Goal: Task Accomplishment & Management: Complete application form

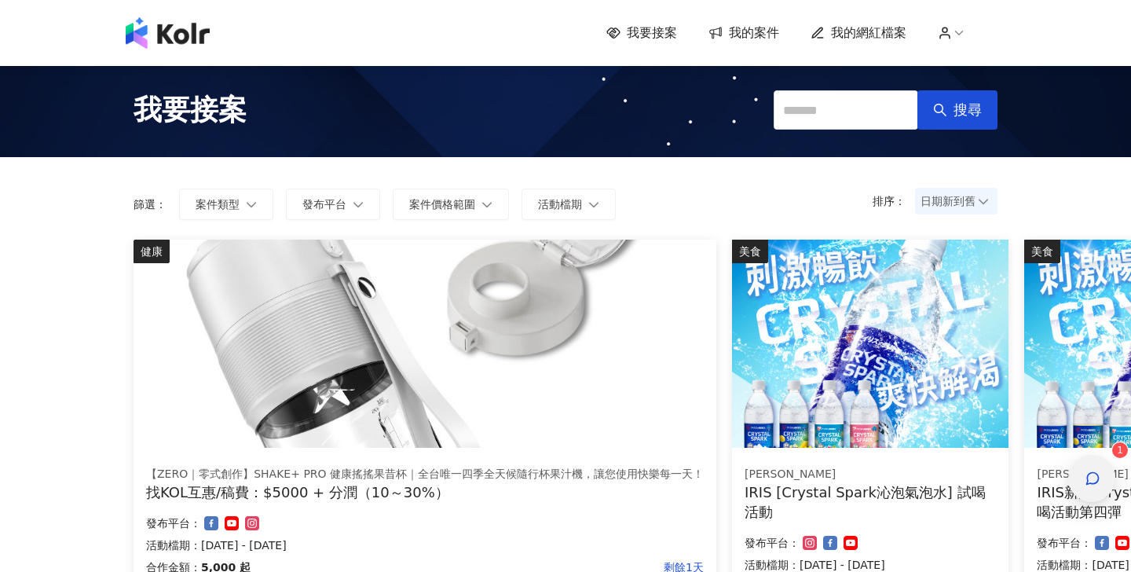
click at [1100, 486] on icon "button" at bounding box center [1093, 479] width 16 height 16
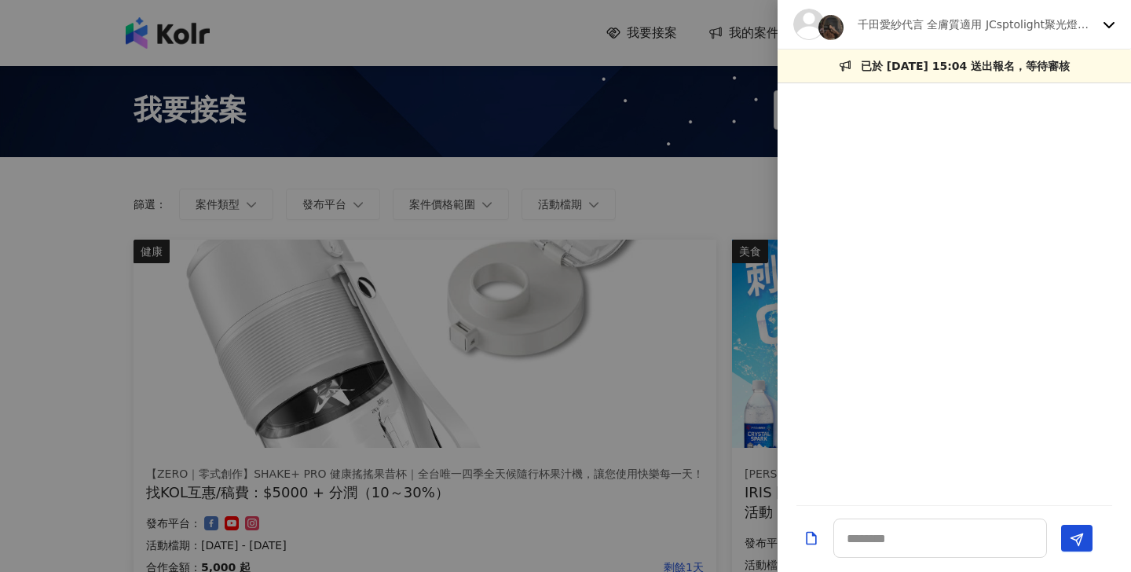
click at [969, 28] on p "千田愛紗代言 全膚質適用 JCsptolight聚光燈面膜" at bounding box center [977, 24] width 239 height 17
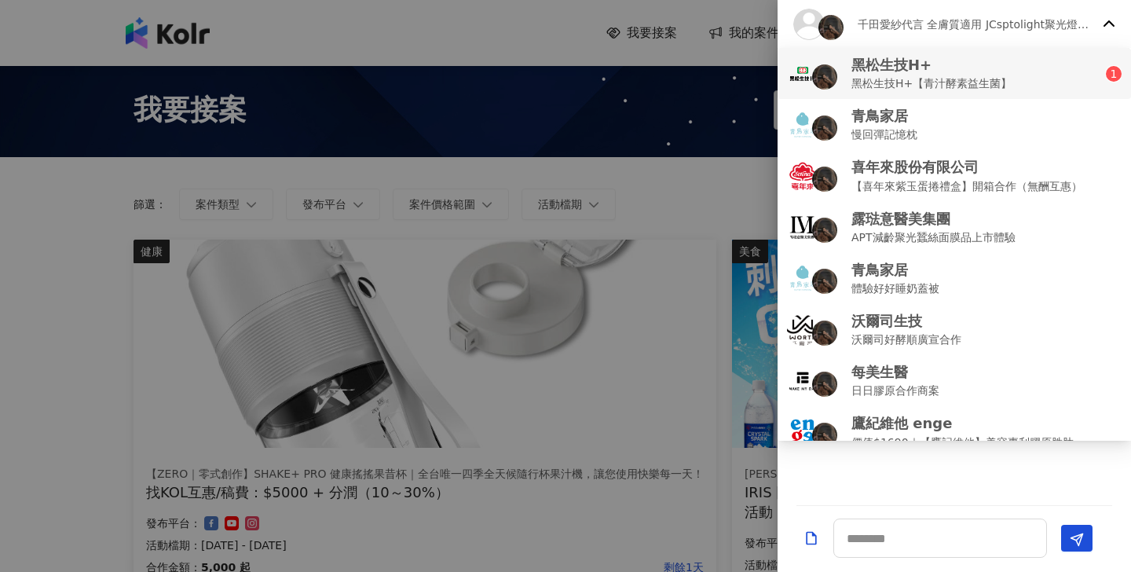
click at [959, 63] on p "黑松生技H+" at bounding box center [932, 65] width 160 height 20
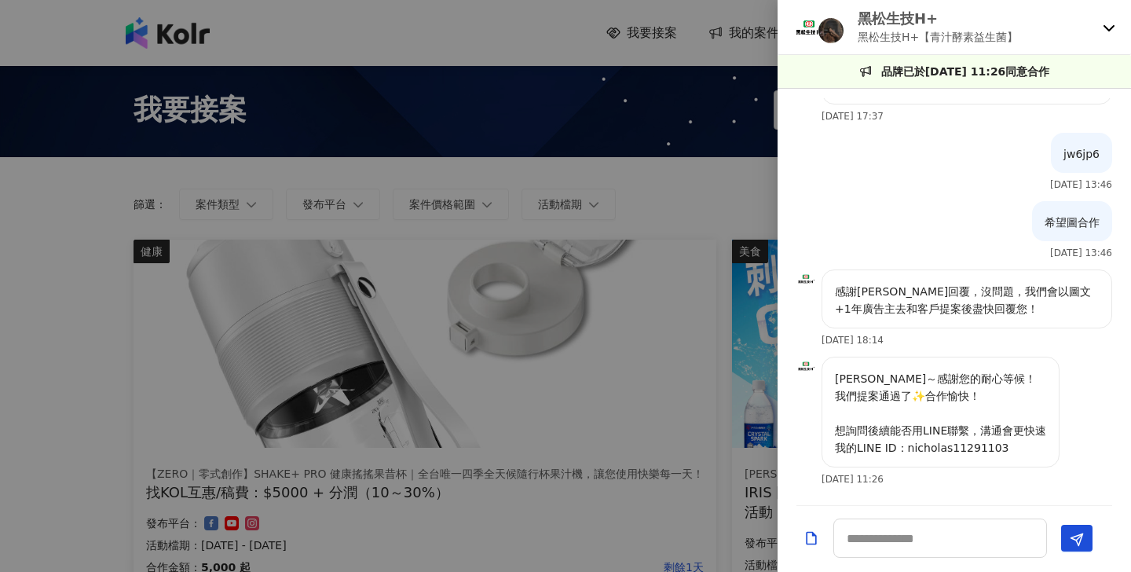
scroll to position [243, 0]
drag, startPoint x: 906, startPoint y: 451, endPoint x: 1008, endPoint y: 446, distance: 102.3
click at [1008, 446] on p "薛薛早安～感謝您的耐心等候！ 我們提案通過了✨合作愉快！ 想詢問後續能否用LINE聯繫，溝通會更快速 我的LINE ID：nicholas11291103" at bounding box center [940, 413] width 211 height 86
copy p "nicholas11291103"
click at [974, 393] on p "薛薛早安～感謝您的耐心等候！ 我們提案通過了✨合作愉快！ 想詢問後續能否用LINE聯繫，溝通會更快速 我的LINE ID：nicholas11291103" at bounding box center [940, 413] width 211 height 86
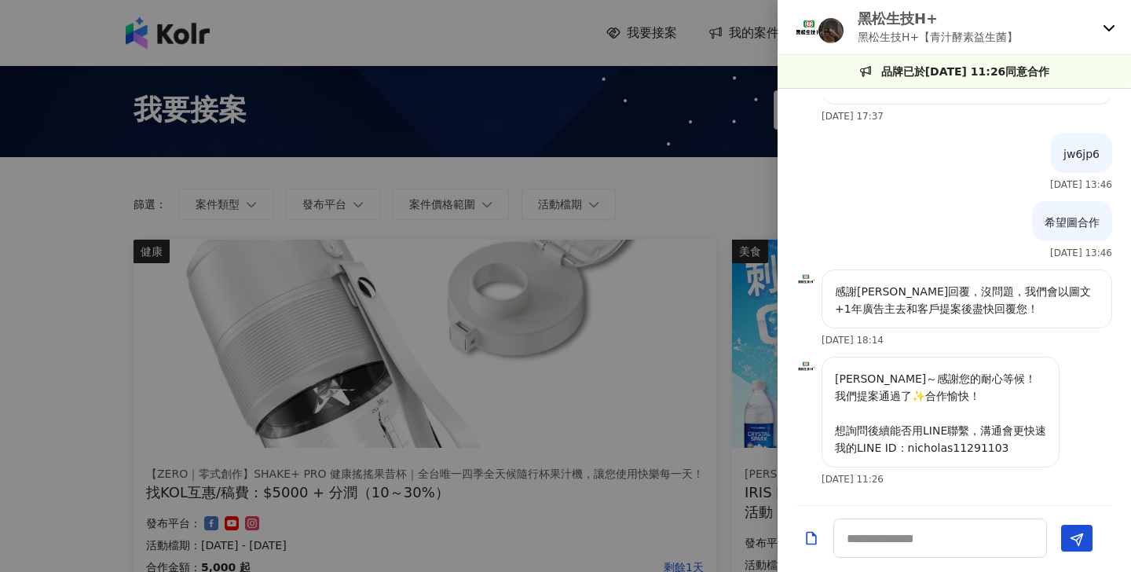
click at [716, 193] on div at bounding box center [565, 286] width 1131 height 572
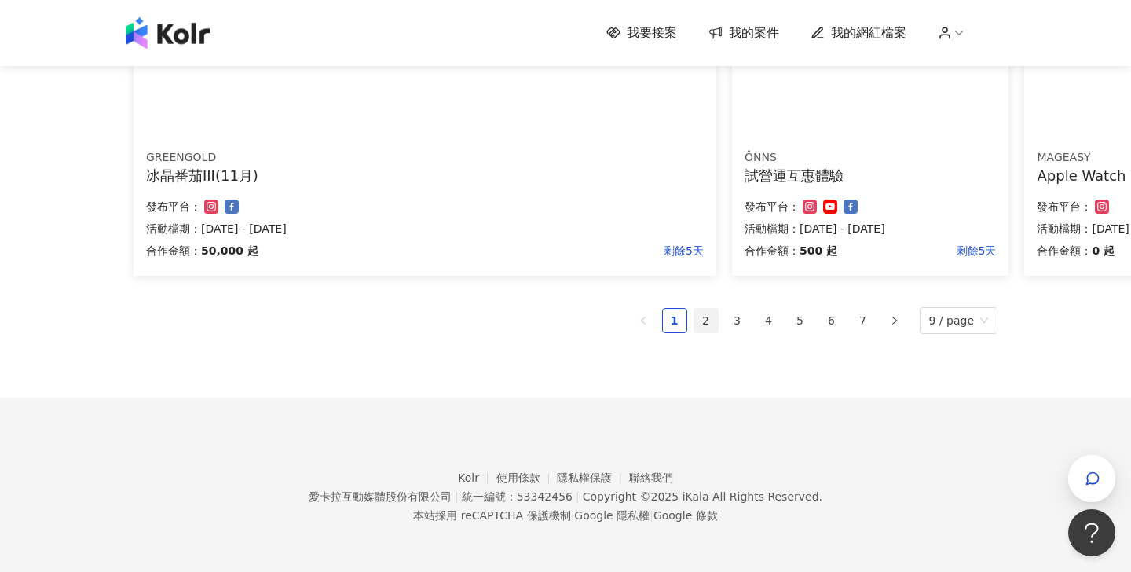
scroll to position [1176, 0]
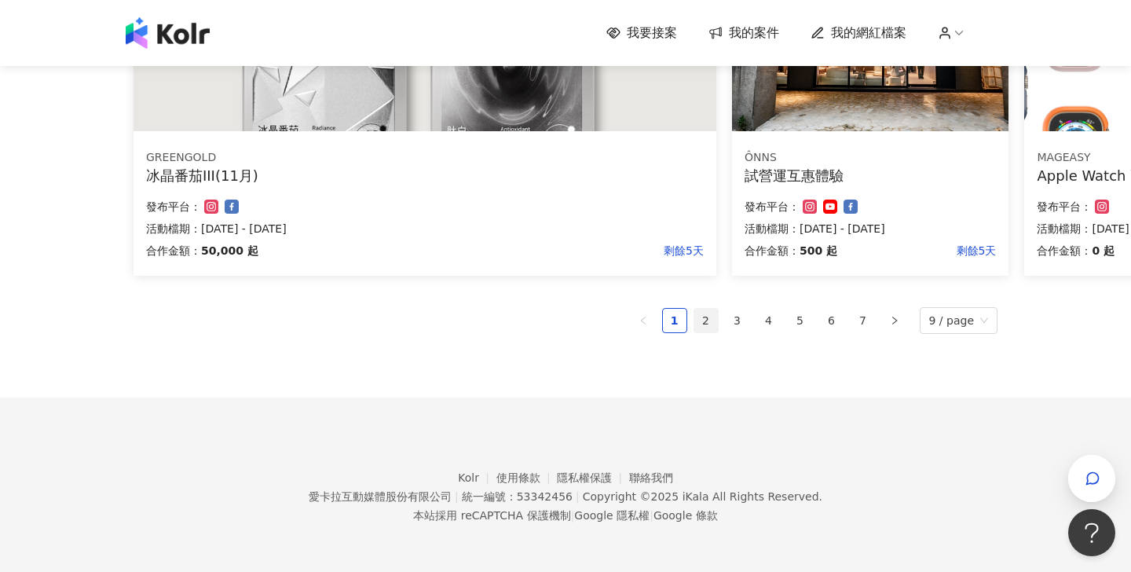
click at [711, 321] on link "2" at bounding box center [707, 321] width 24 height 24
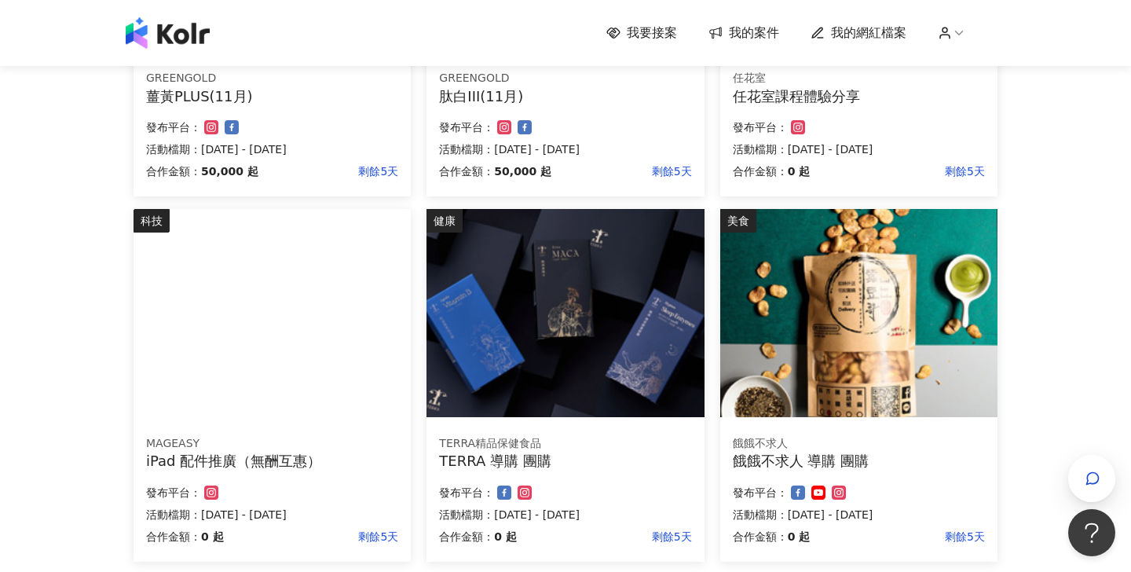
scroll to position [864, 0]
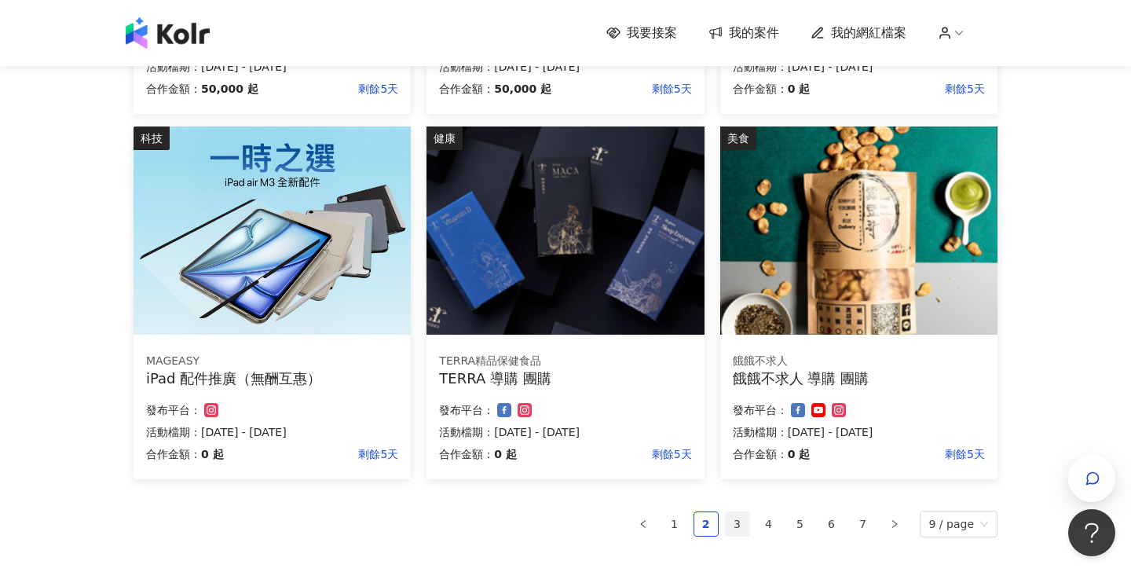
click at [729, 515] on link "3" at bounding box center [738, 524] width 24 height 24
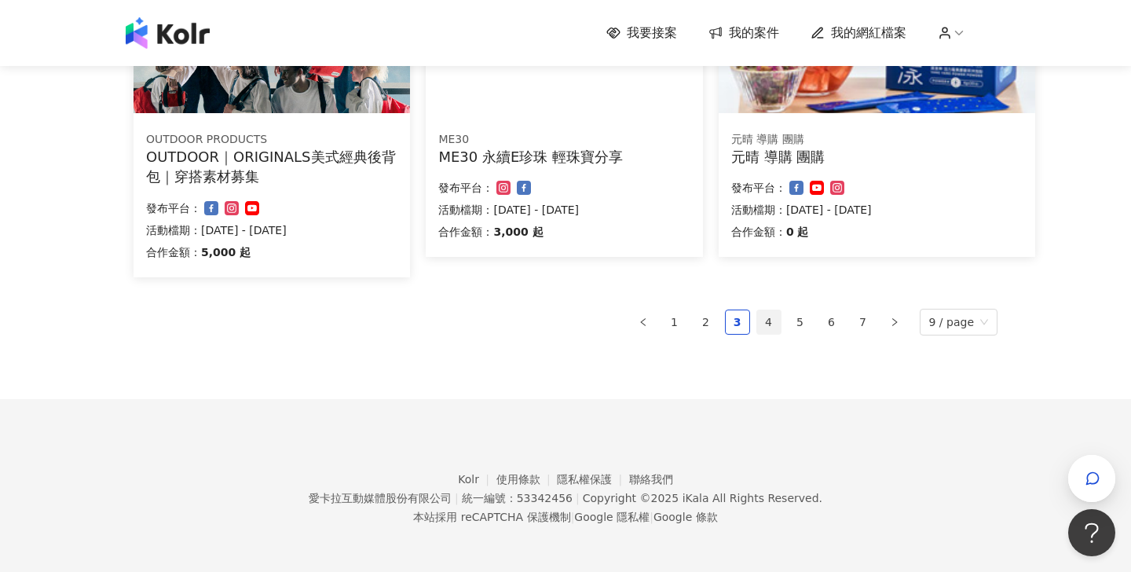
scroll to position [1065, 0]
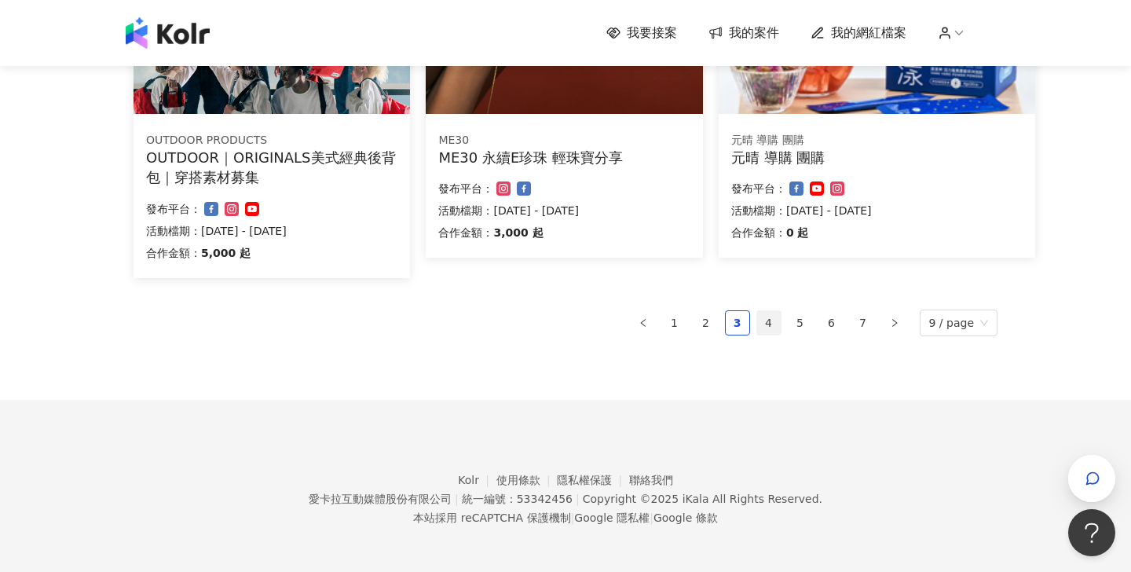
click at [769, 321] on link "4" at bounding box center [769, 323] width 24 height 24
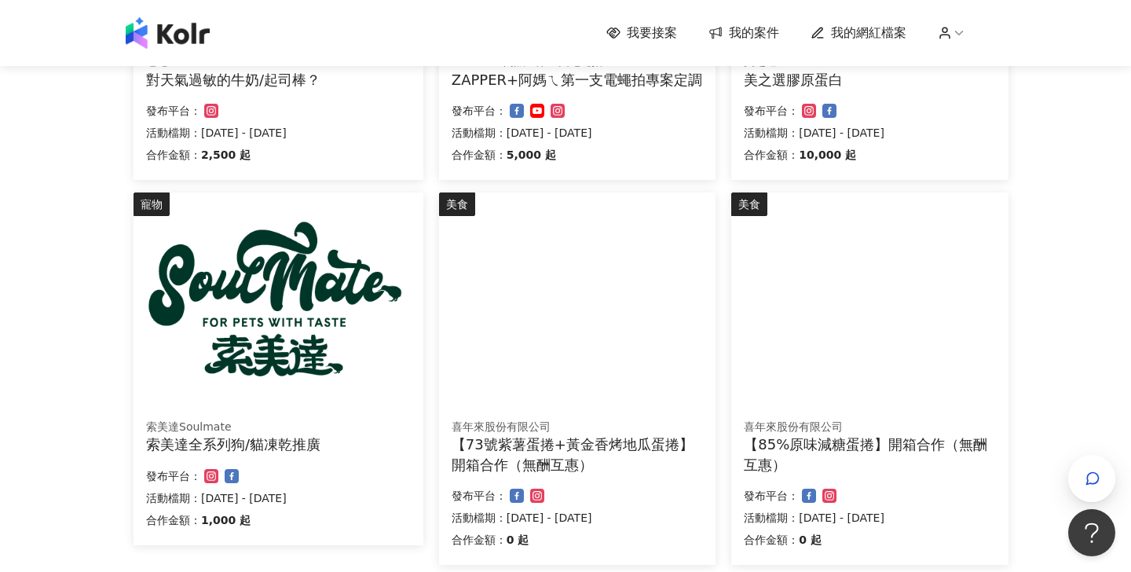
scroll to position [798, 0]
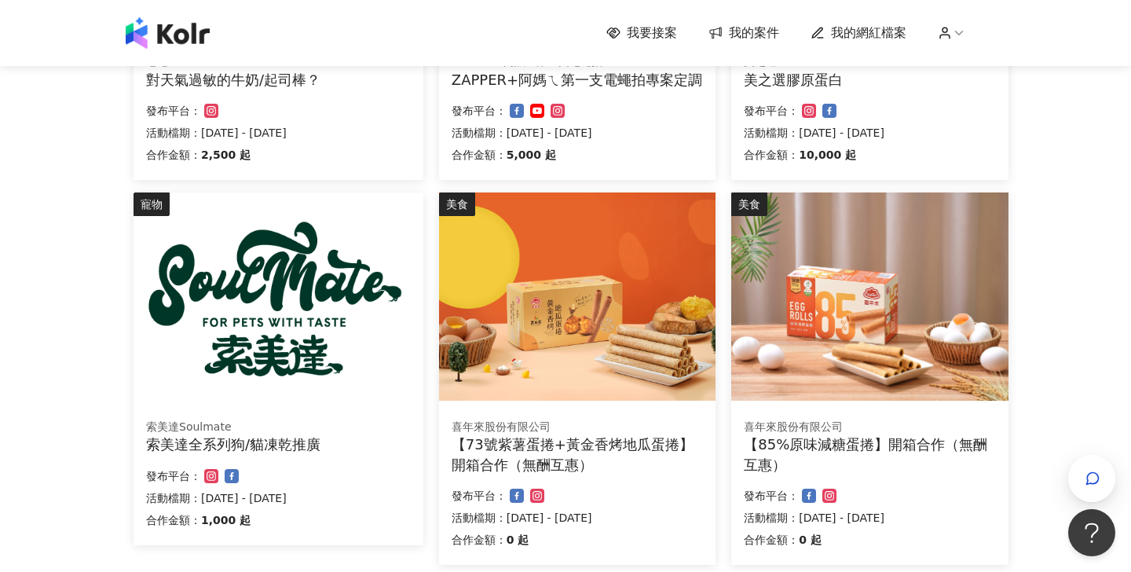
click at [255, 332] on img at bounding box center [279, 297] width 290 height 208
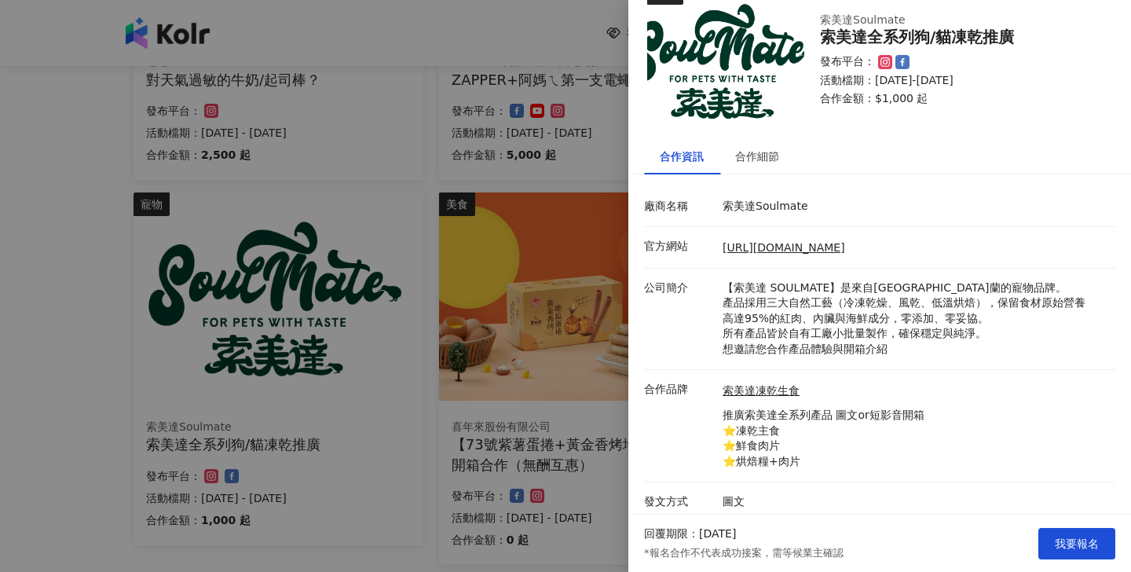
scroll to position [37, 0]
click at [774, 389] on link "索美達凍乾生食" at bounding box center [824, 392] width 202 height 16
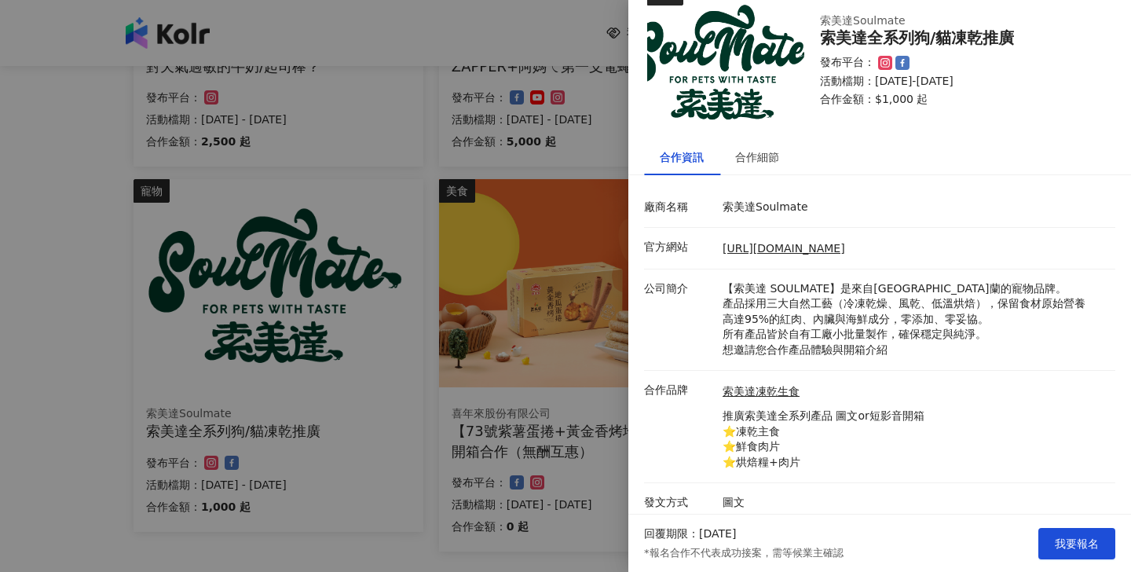
scroll to position [812, 0]
click at [735, 167] on div "合作細節" at bounding box center [757, 157] width 75 height 36
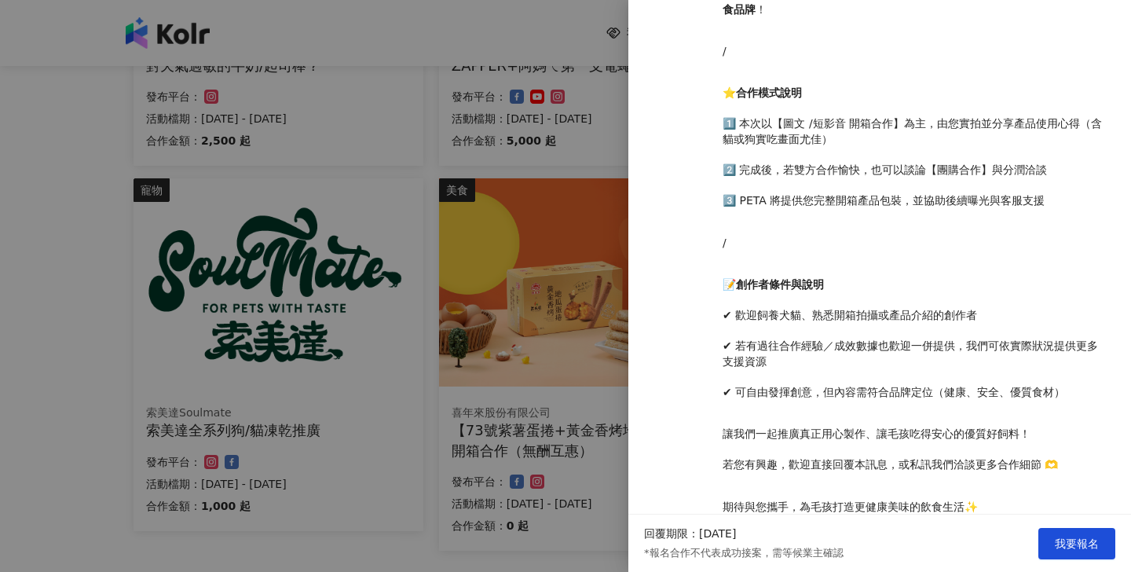
scroll to position [678, 0]
click at [1083, 541] on span "我要報名" at bounding box center [1077, 543] width 44 height 13
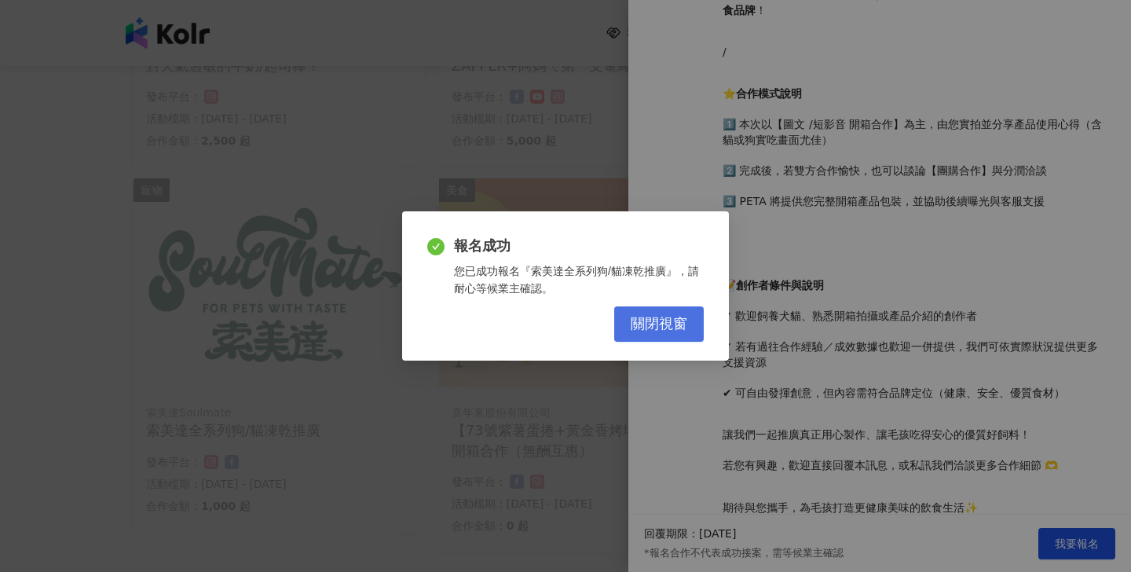
click at [655, 331] on span "關閉視窗" at bounding box center [659, 324] width 57 height 17
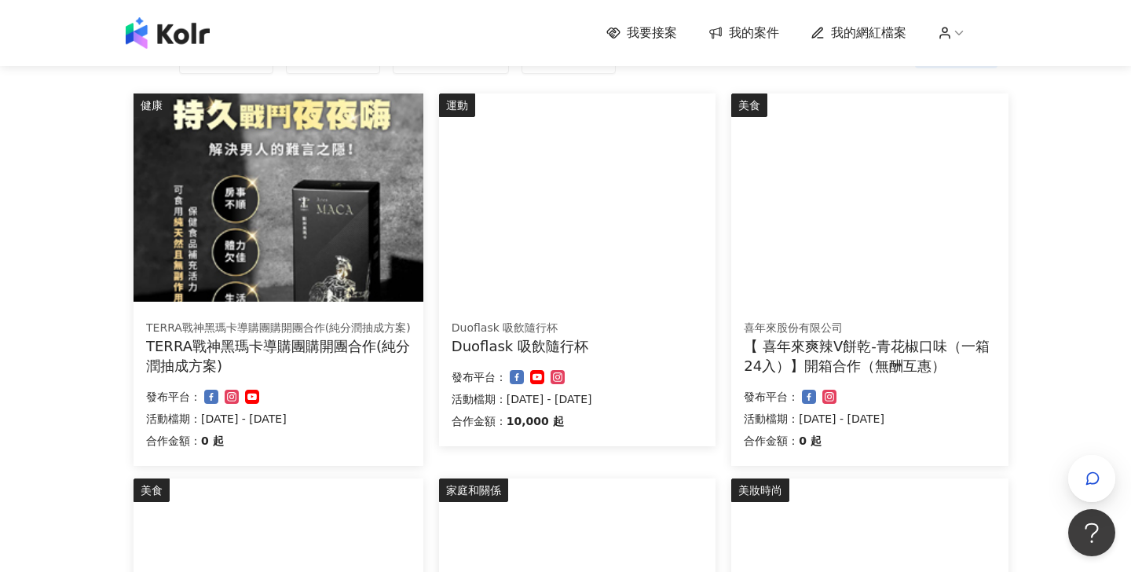
scroll to position [145, 0]
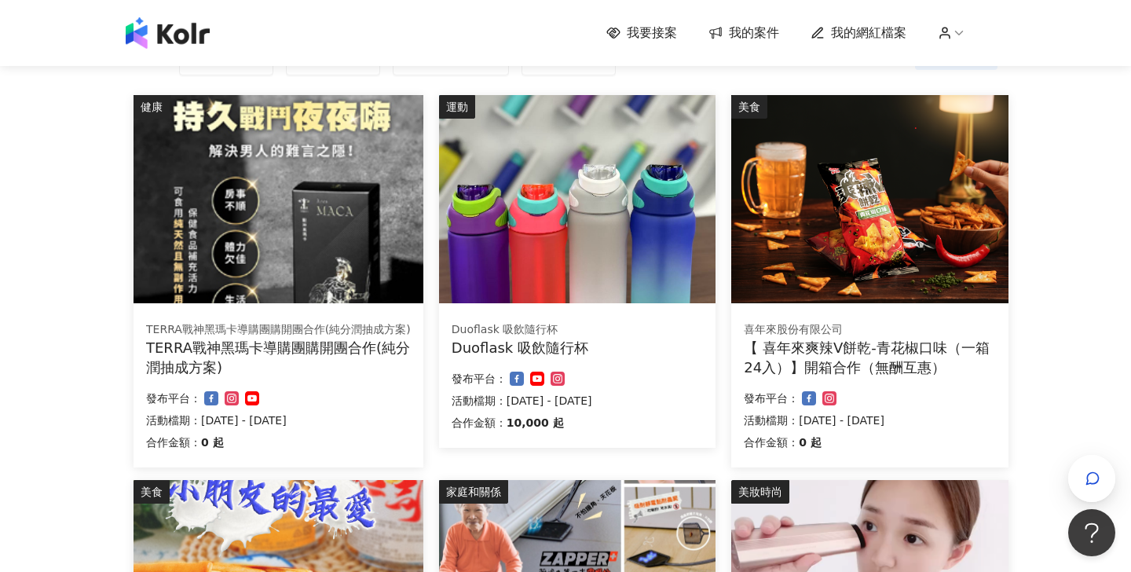
click at [654, 156] on img at bounding box center [577, 199] width 277 height 208
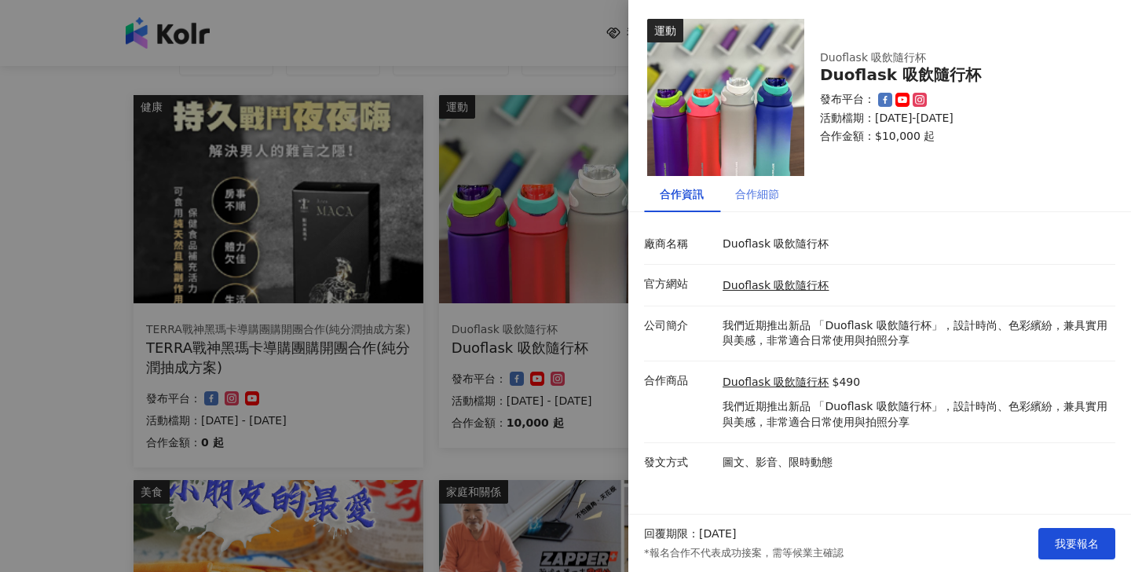
click at [760, 200] on div "合作細節" at bounding box center [757, 193] width 44 height 17
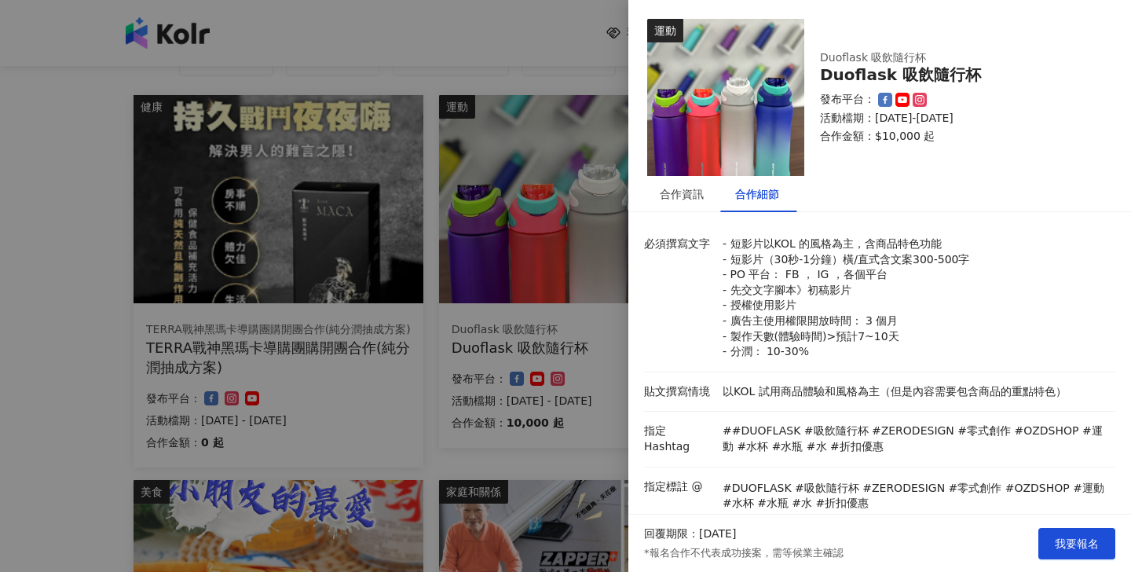
click at [566, 438] on div at bounding box center [565, 286] width 1131 height 572
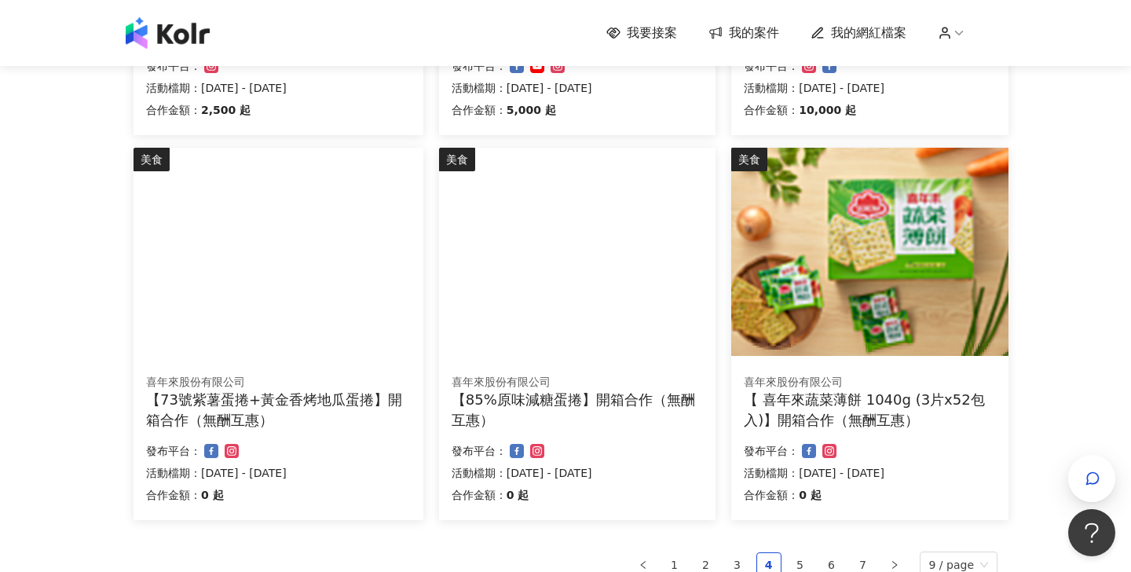
scroll to position [888, 0]
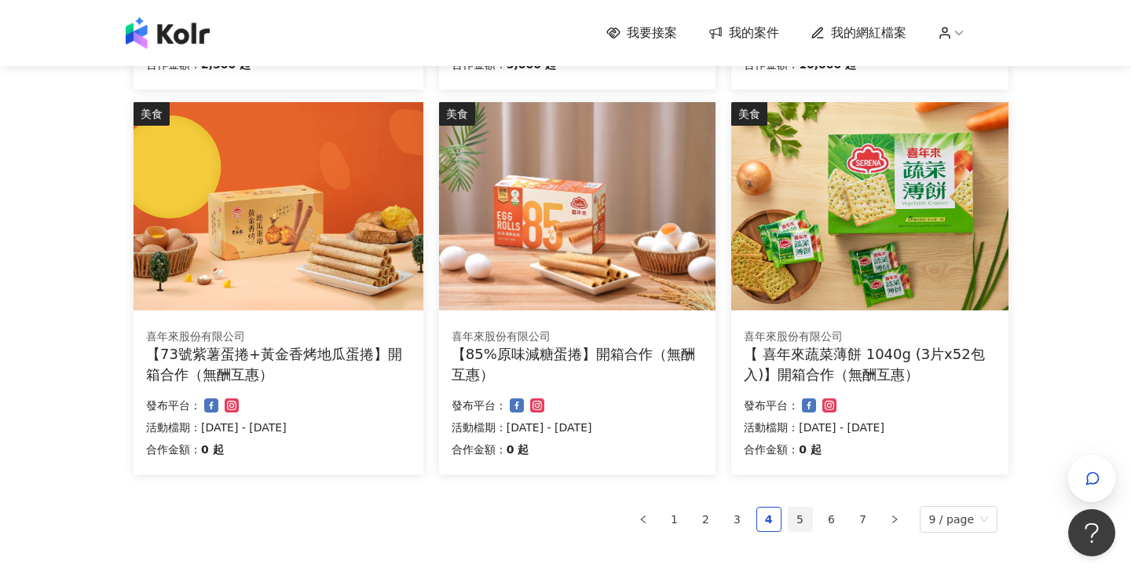
click at [801, 531] on link "5" at bounding box center [801, 520] width 24 height 24
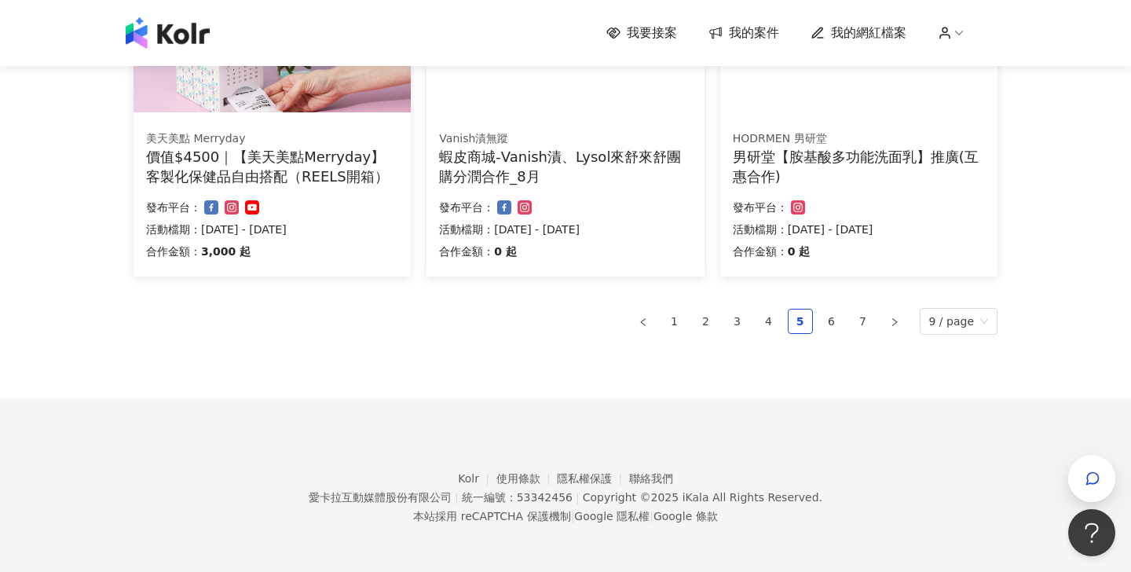
scroll to position [1104, 0]
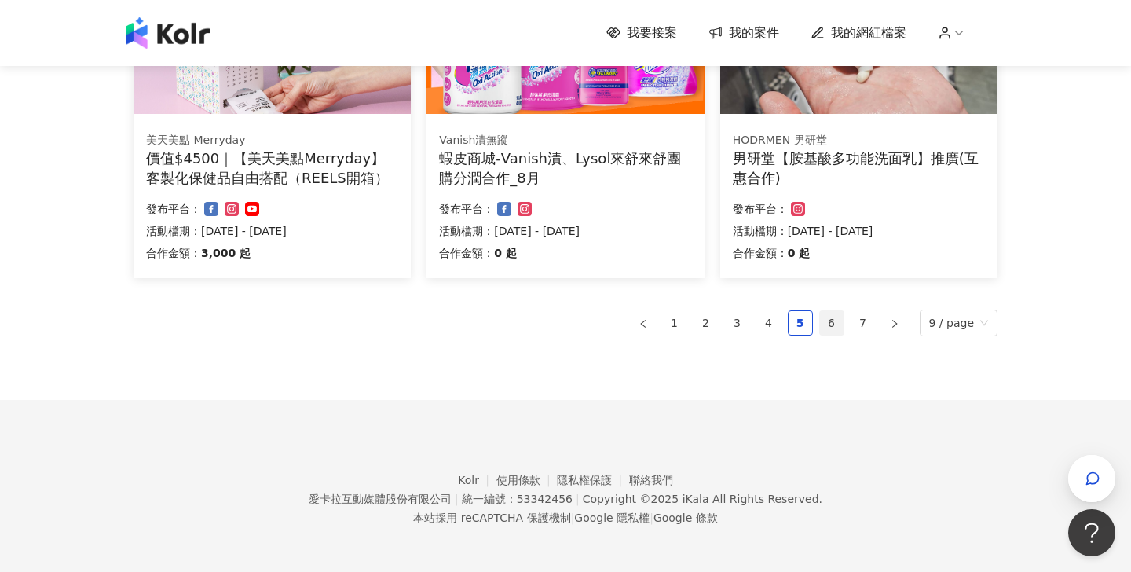
click at [834, 321] on link "6" at bounding box center [832, 323] width 24 height 24
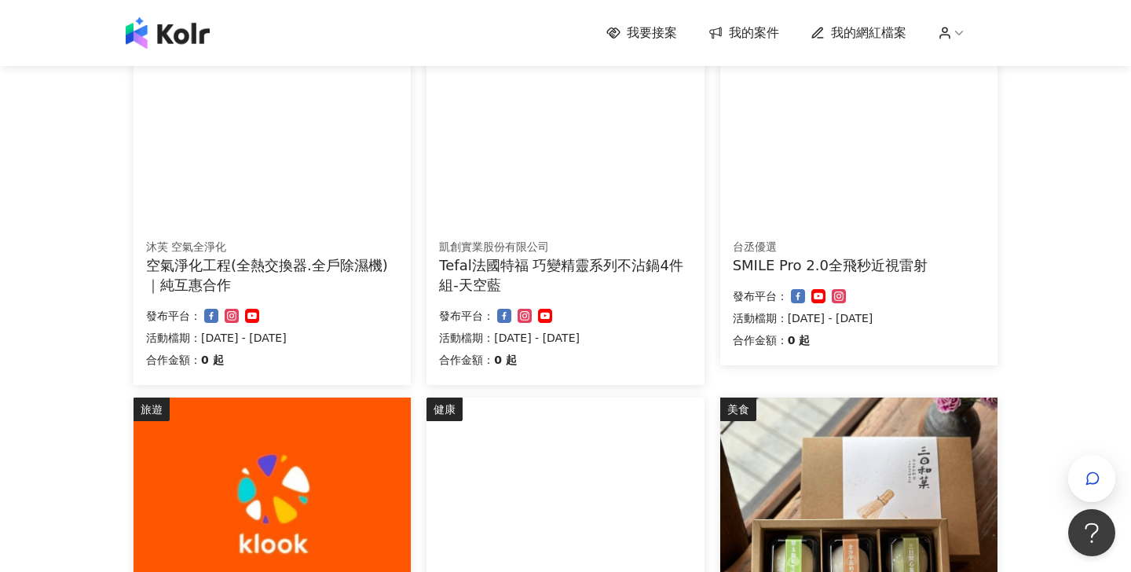
scroll to position [588, 0]
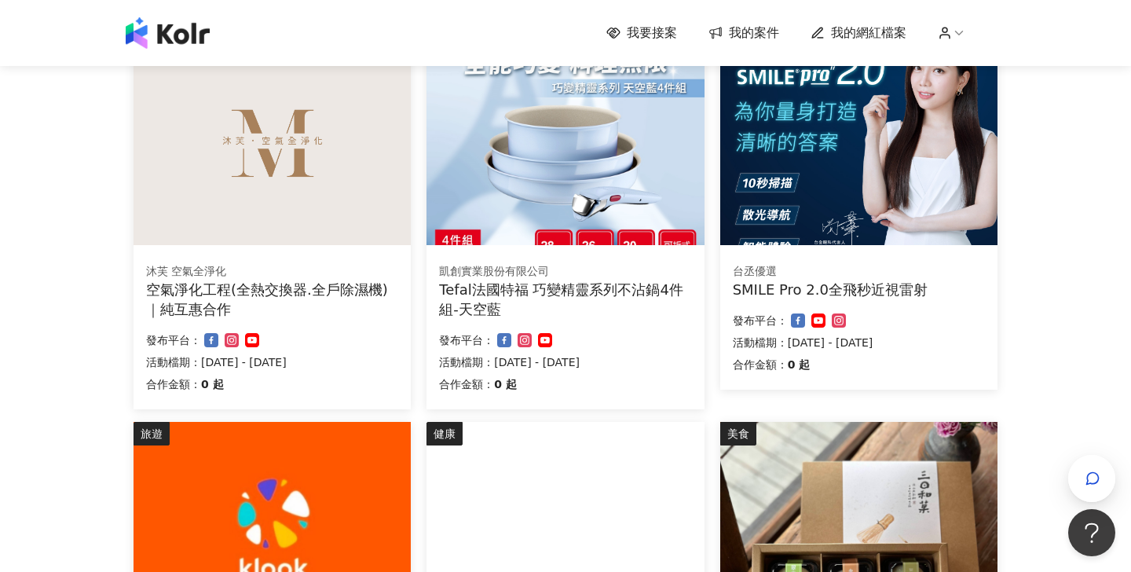
click at [312, 246] on div "生活風格 沐芙 空氣全淨化 空氣淨化工程(全熱交換器.全戶除濕機)｜純互惠合作 合作金額： 0 起 發布平台： 活動檔期：2025/7/25 - 2025/1…" at bounding box center [272, 223] width 277 height 372
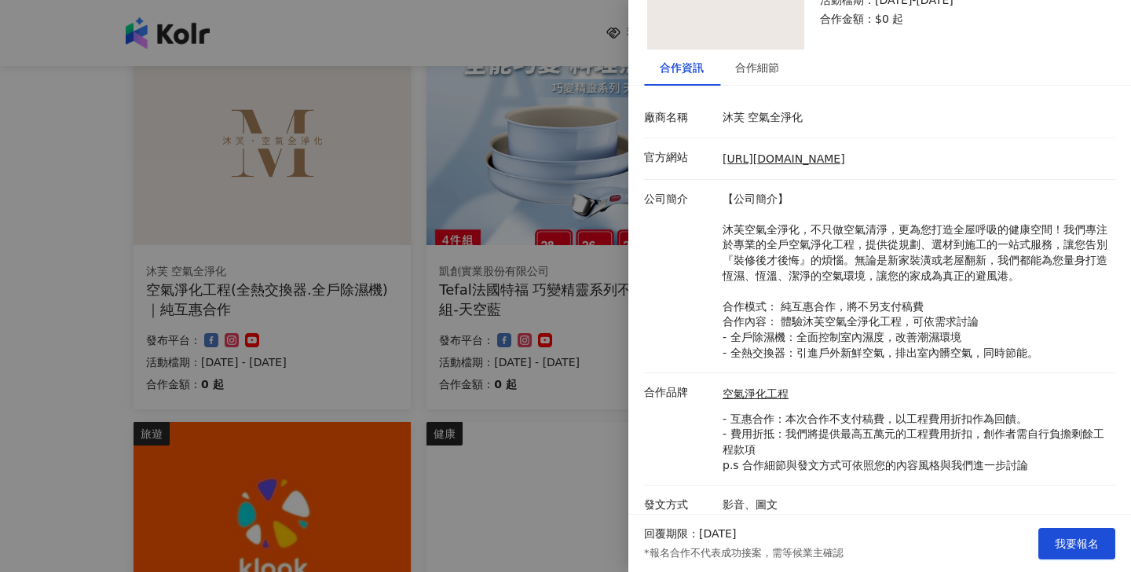
scroll to position [99, 0]
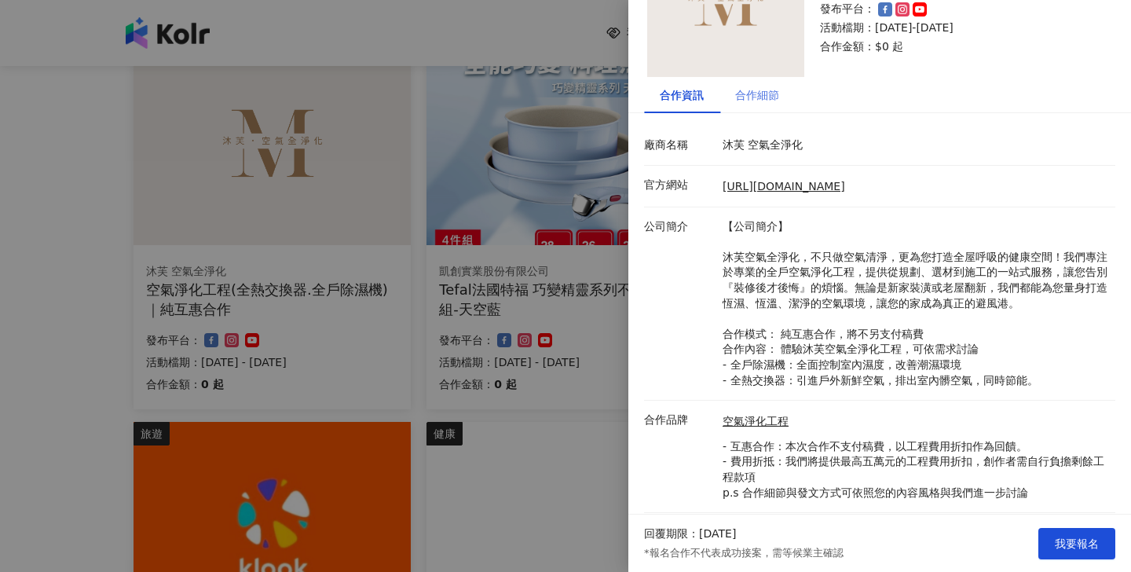
click at [757, 101] on div "合作細節" at bounding box center [757, 94] width 44 height 17
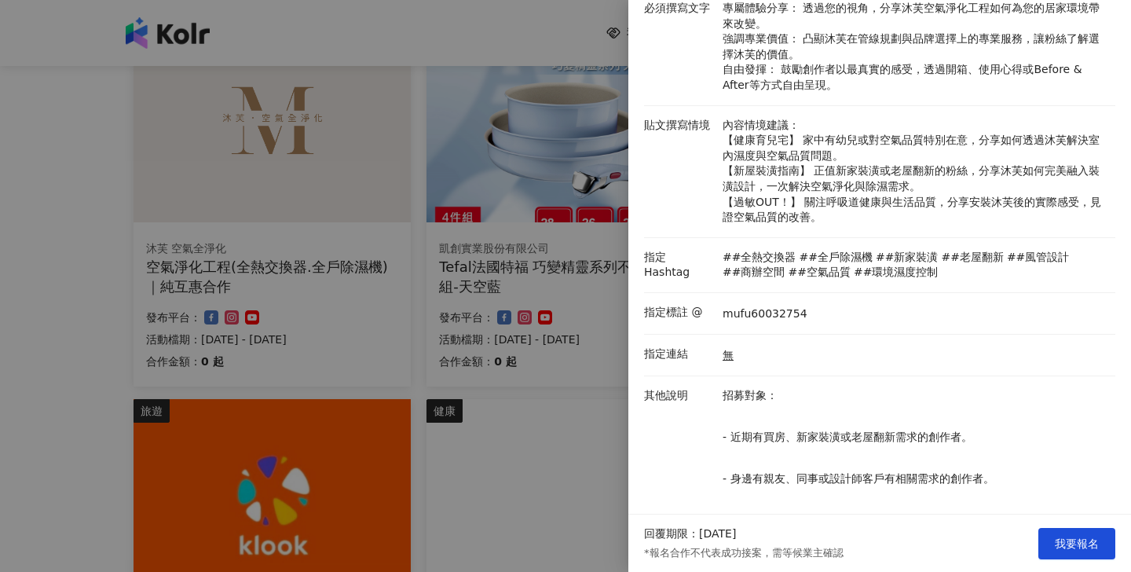
scroll to position [611, 0]
